Goal: Information Seeking & Learning: Learn about a topic

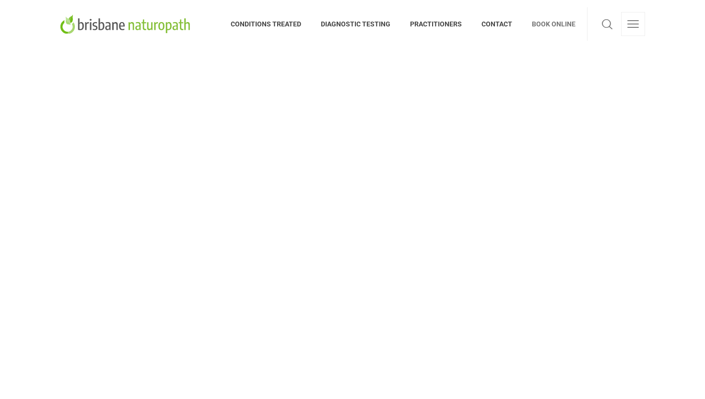
click at [637, 23] on link at bounding box center [633, 24] width 24 height 24
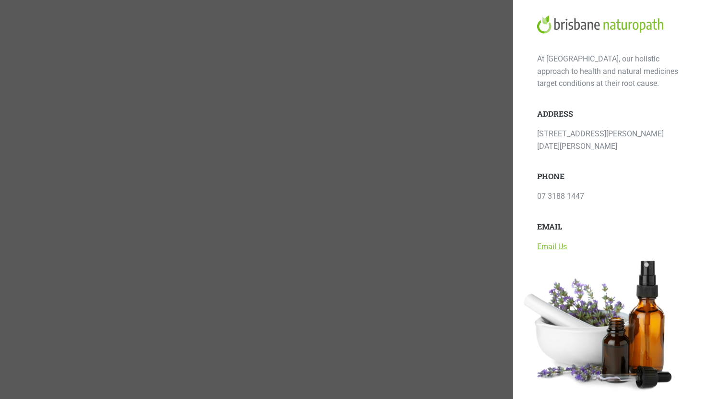
scroll to position [40, 0]
click at [438, 81] on div at bounding box center [352, 199] width 705 height 399
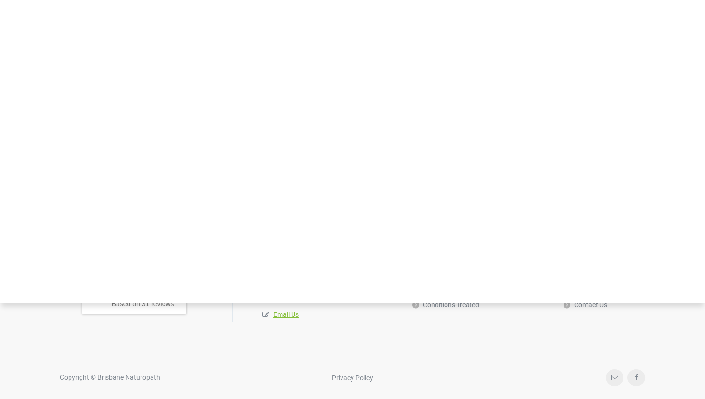
scroll to position [314, 0]
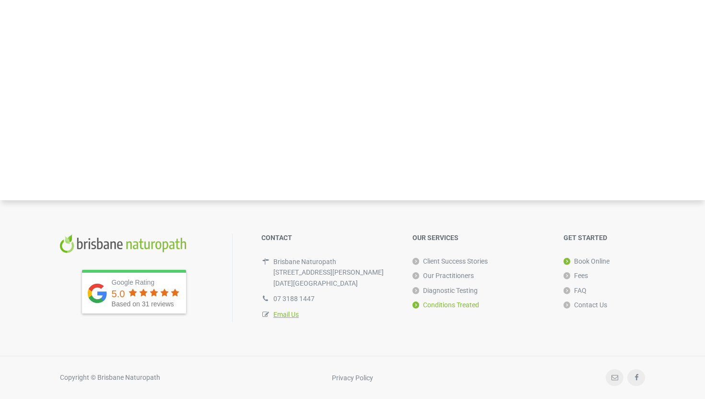
click at [462, 303] on link "Conditions Treated" at bounding box center [445, 304] width 67 height 14
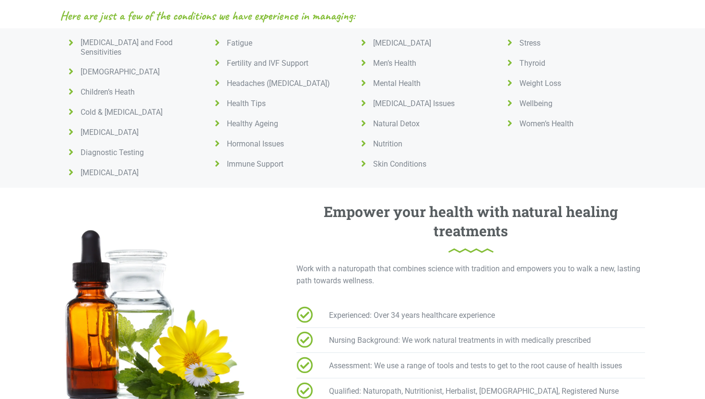
scroll to position [445, 0]
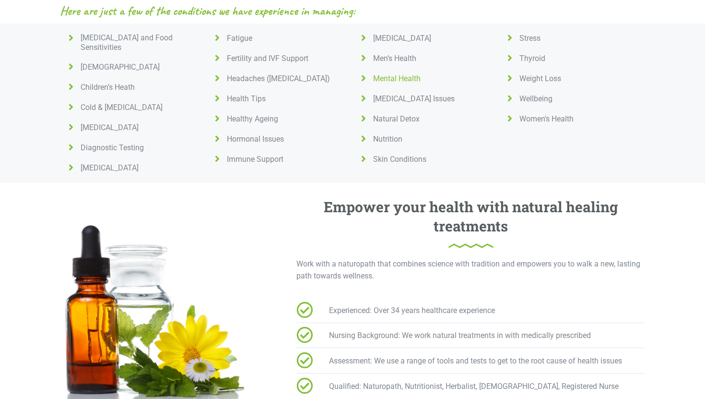
click at [362, 76] on icon at bounding box center [363, 78] width 12 height 10
